Goal: Transaction & Acquisition: Obtain resource

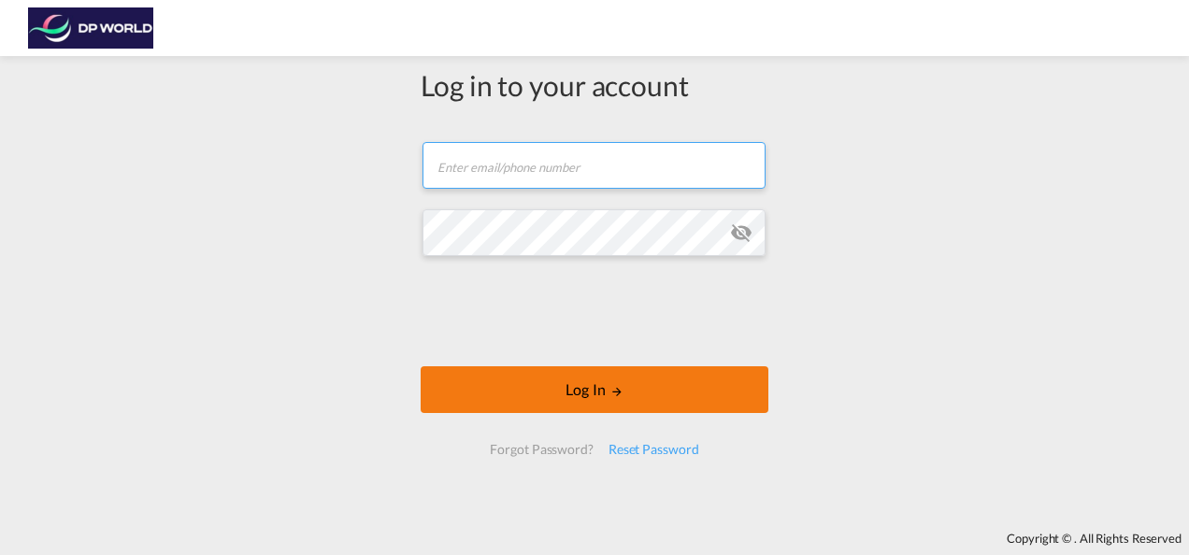
type input "[PERSON_NAME][EMAIL_ADDRESS][PERSON_NAME][DOMAIN_NAME]"
click at [571, 382] on button "Log In" at bounding box center [595, 389] width 348 height 47
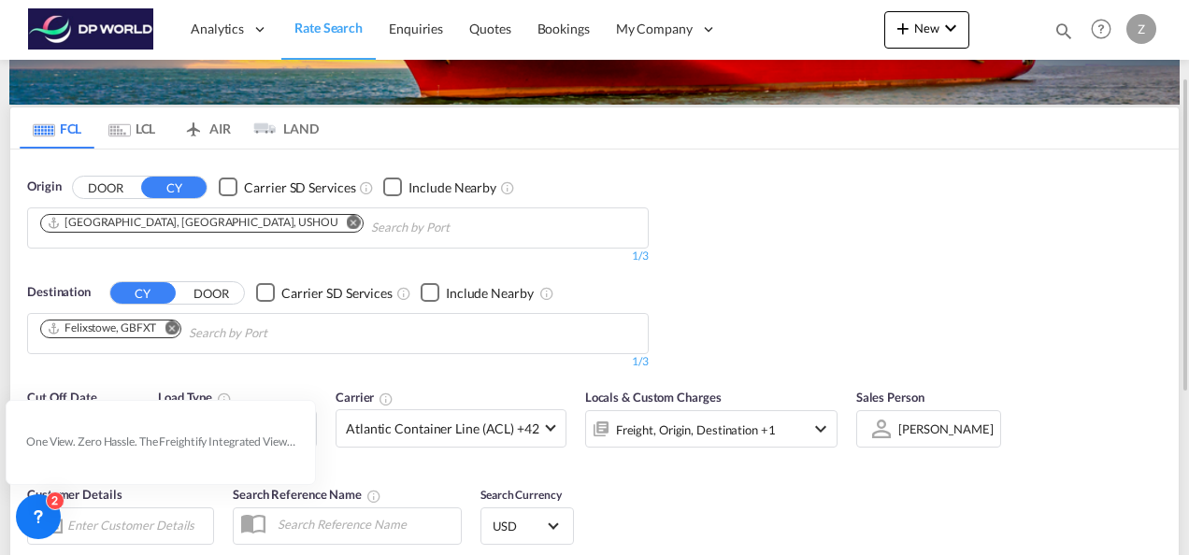
scroll to position [129, 0]
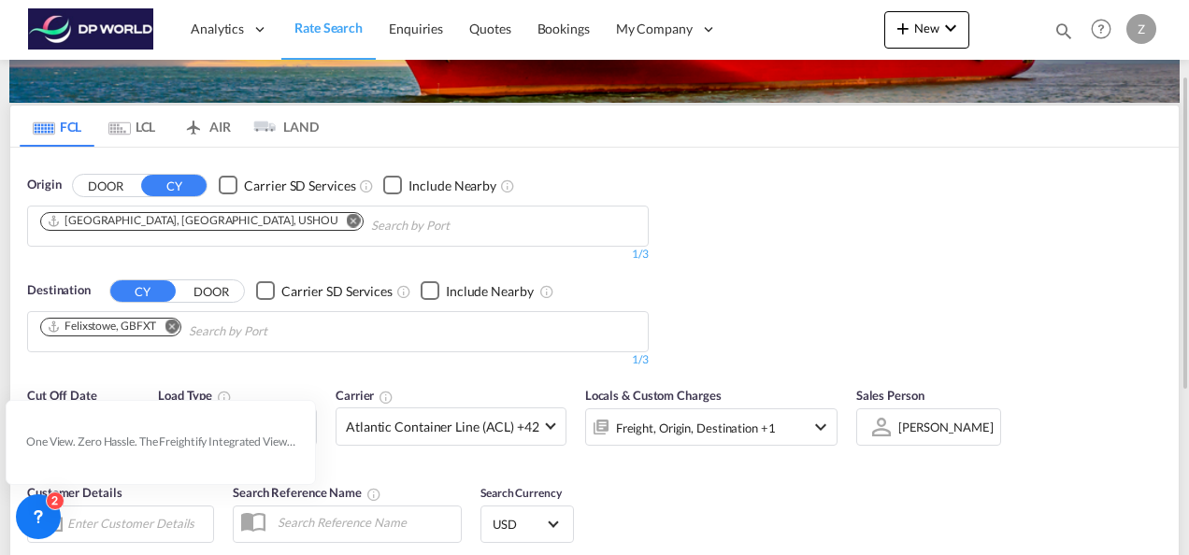
click at [347, 221] on md-icon "Remove" at bounding box center [354, 220] width 14 height 14
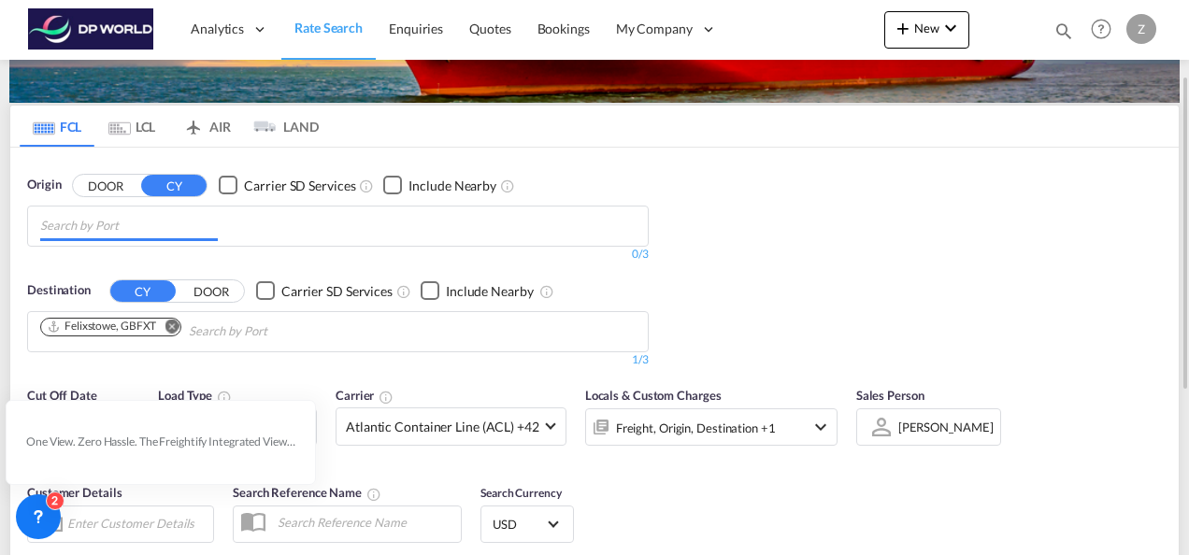
click at [170, 320] on md-icon "Remove" at bounding box center [171, 326] width 14 height 14
click at [191, 223] on body "Analytics Reports Dashboard Rate Search Enquiries Quotes Bookings" at bounding box center [594, 277] width 1189 height 555
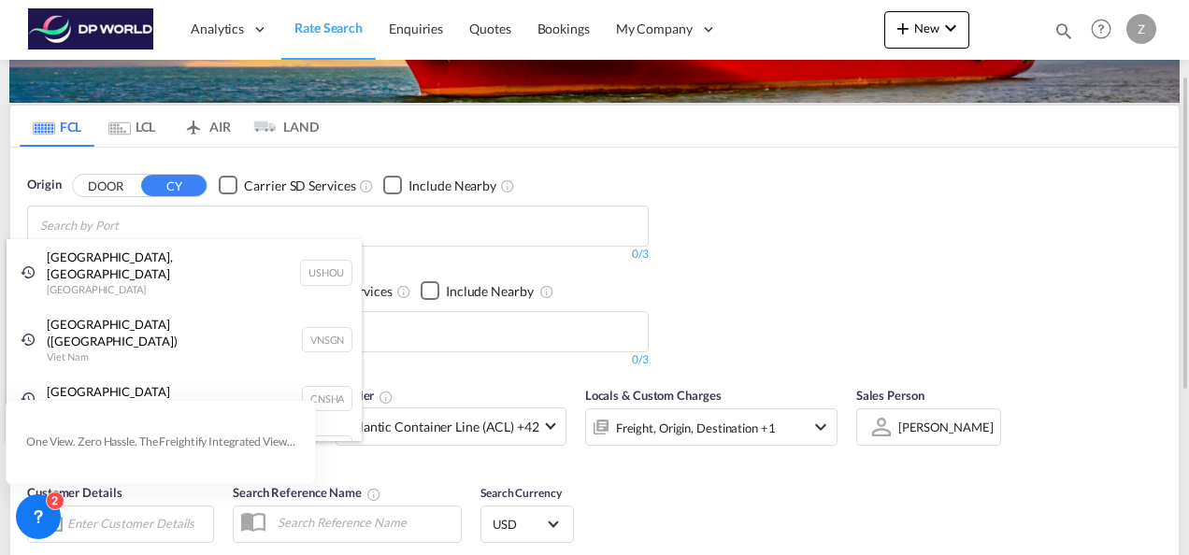
paste input "ambarli"
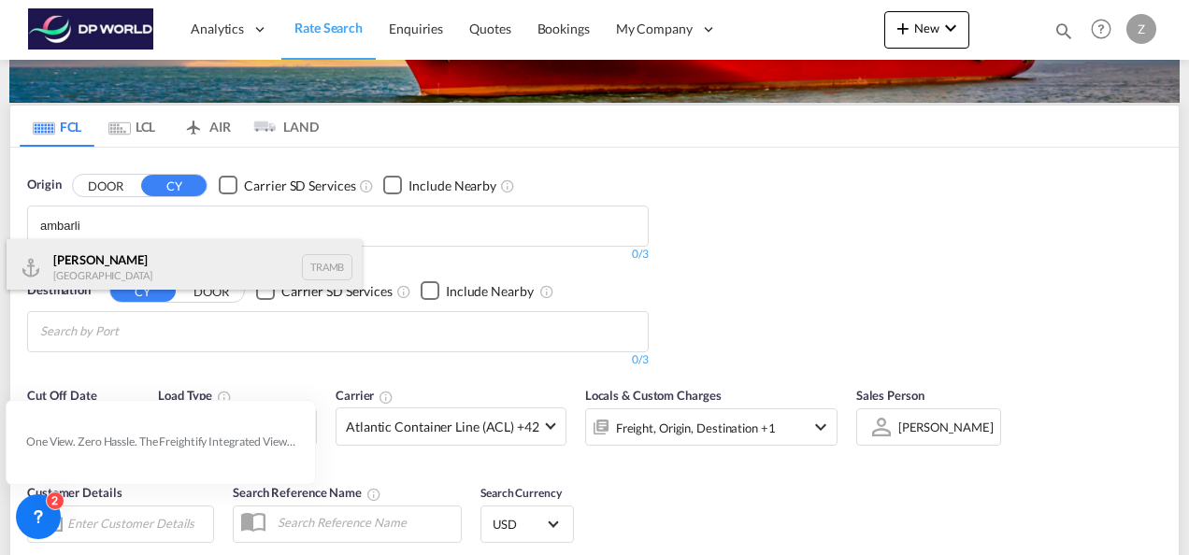
type input "ambarli"
click at [118, 250] on div "Ambarli [GEOGRAPHIC_DATA] TRAMB" at bounding box center [184, 267] width 355 height 56
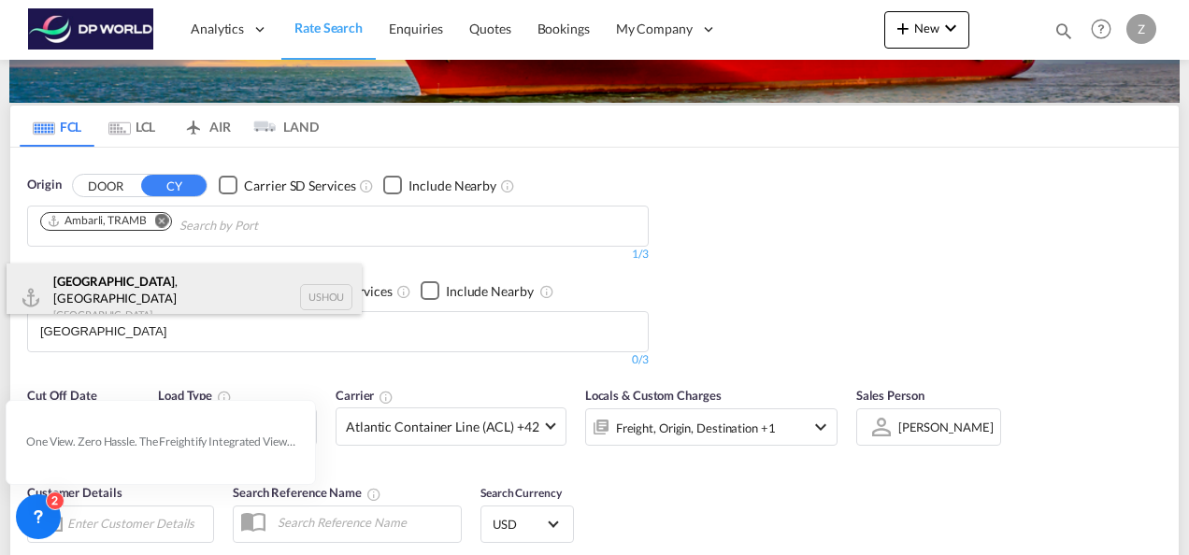
type input "[GEOGRAPHIC_DATA]"
click at [107, 299] on div "[GEOGRAPHIC_DATA] , [GEOGRAPHIC_DATA] [GEOGRAPHIC_DATA] USHOU" at bounding box center [184, 297] width 355 height 67
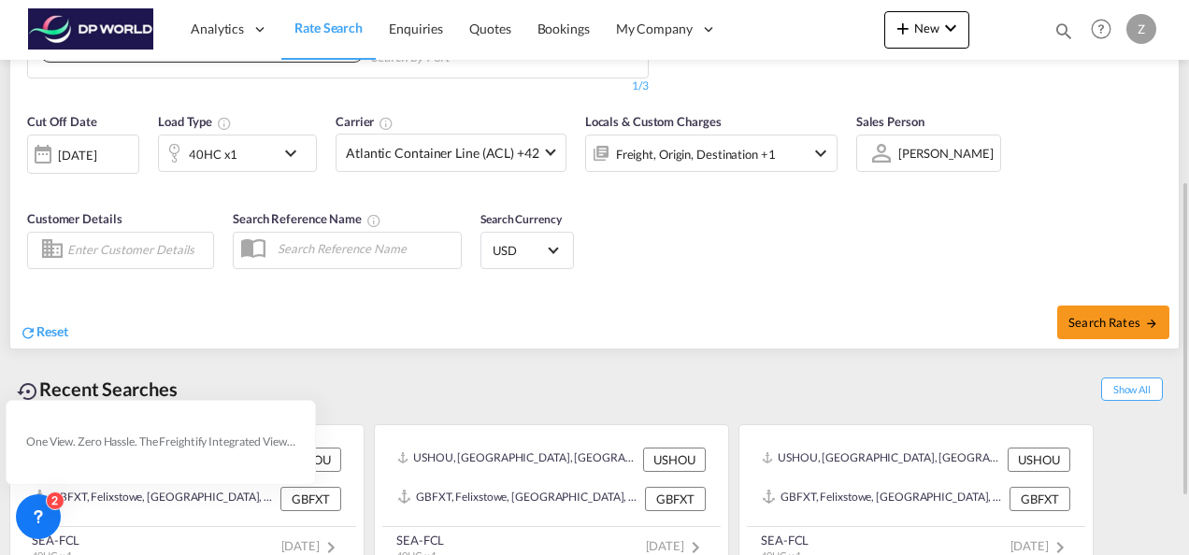
scroll to position [362, 0]
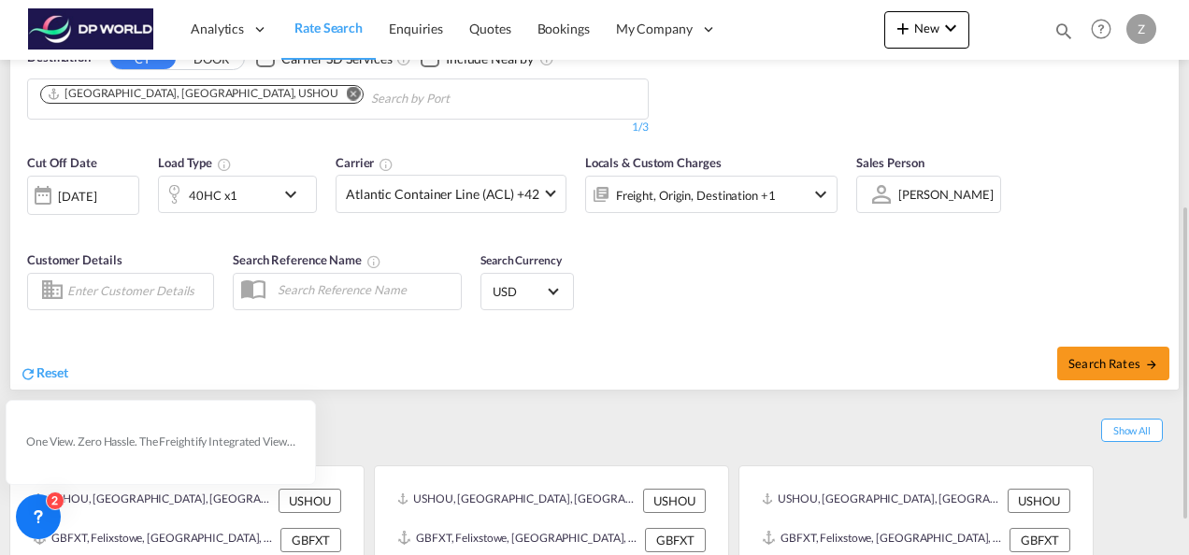
click at [293, 195] on md-icon "icon-chevron-down" at bounding box center [295, 194] width 32 height 22
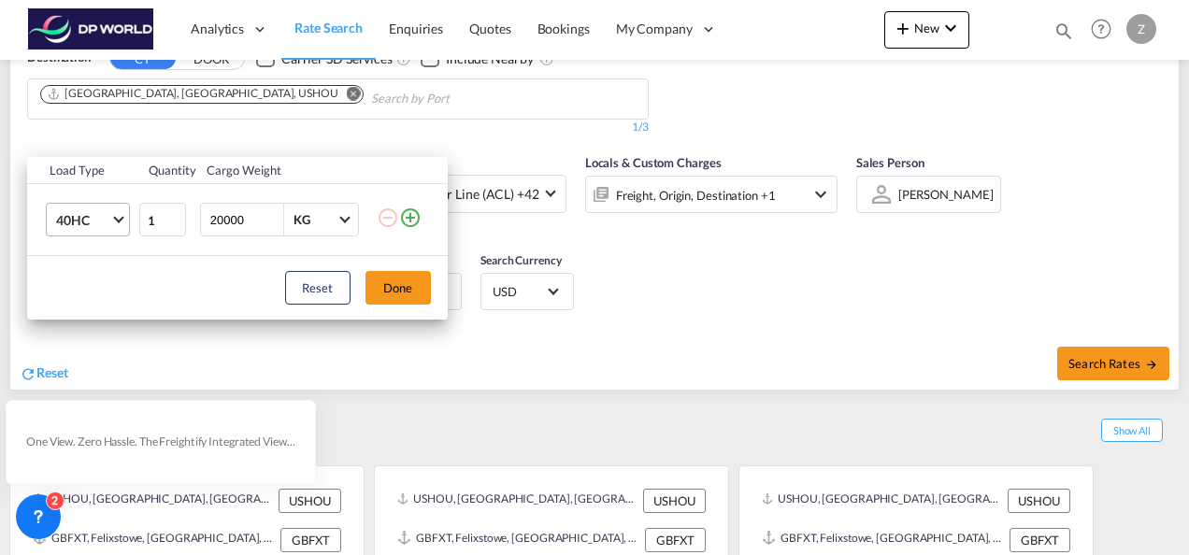
click at [122, 226] on md-select-value "40HC" at bounding box center [91, 220] width 75 height 32
click at [555, 355] on md-backdrop at bounding box center [594, 277] width 1189 height 555
click at [394, 283] on button "Done" at bounding box center [397, 288] width 65 height 34
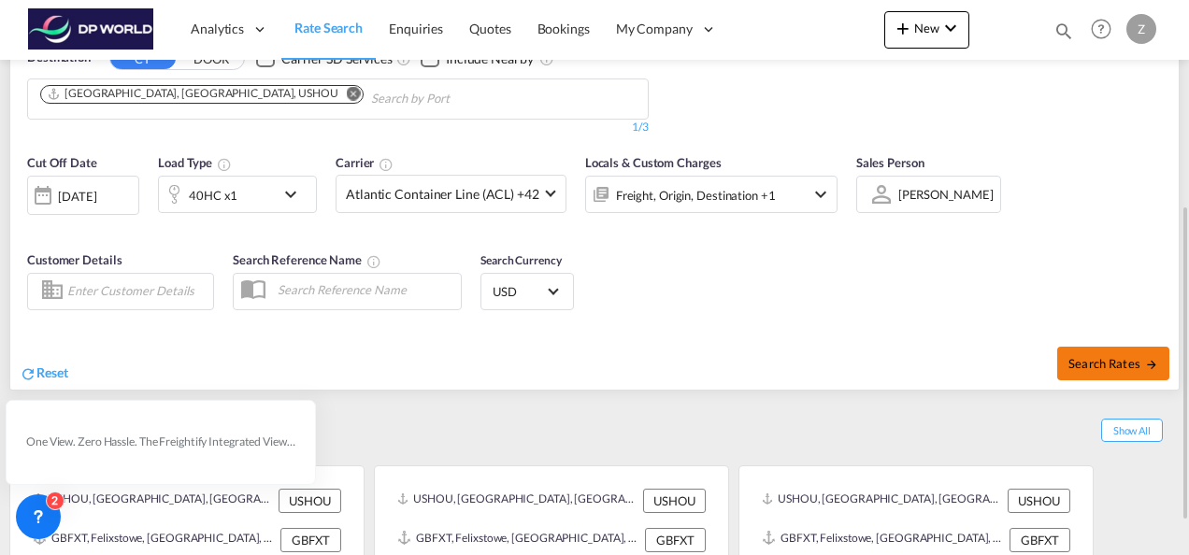
click at [1108, 356] on span "Search Rates" at bounding box center [1113, 363] width 90 height 15
type input "TRAMB to USHOU / [DATE]"
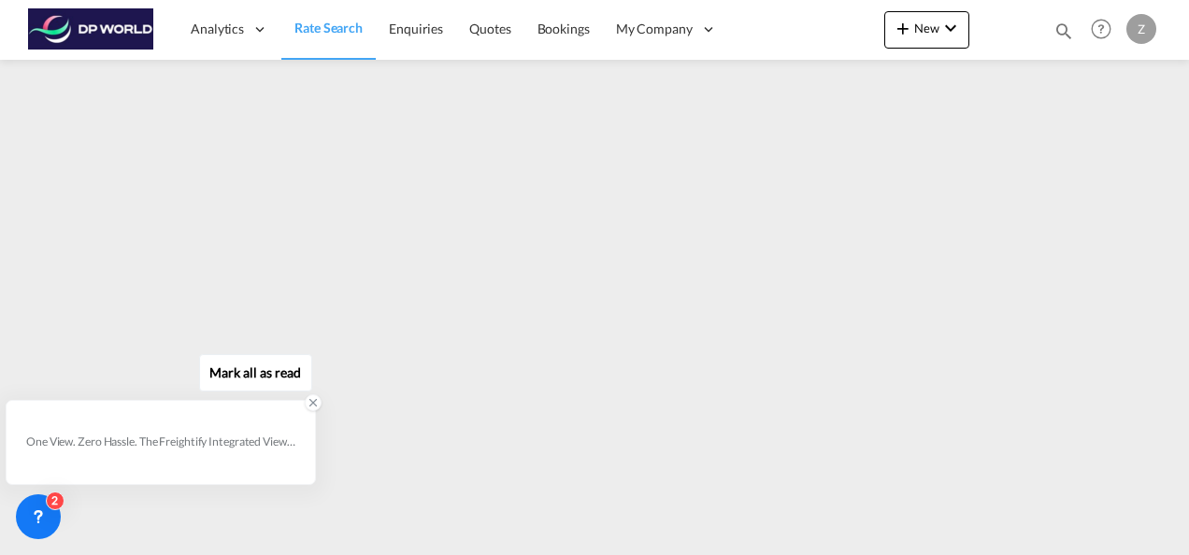
click at [310, 406] on icon at bounding box center [313, 403] width 7 height 7
